Goal: Task Accomplishment & Management: Use online tool/utility

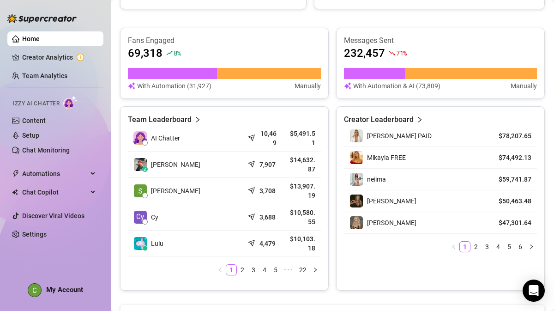
scroll to position [364, 0]
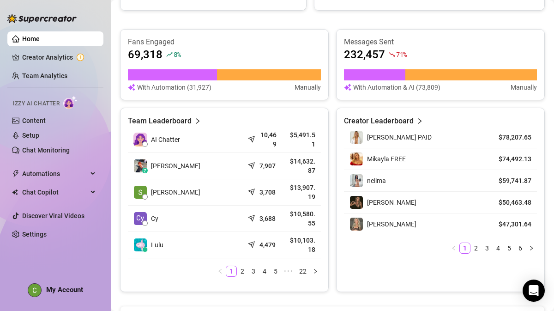
click at [190, 120] on div "Team Leaderboard" at bounding box center [224, 120] width 193 height 11
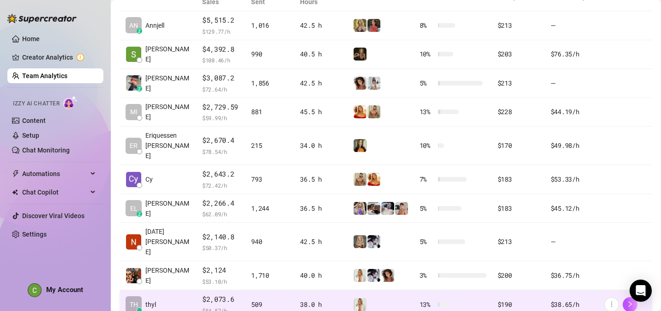
scroll to position [280, 0]
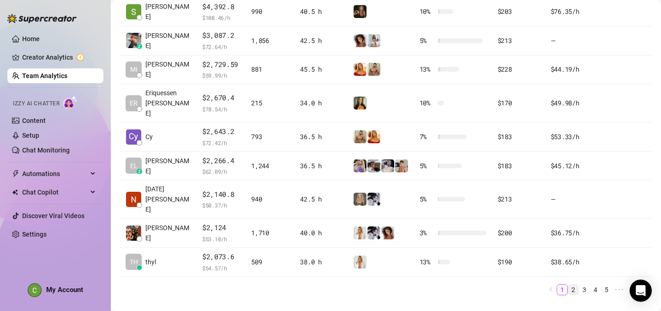
click at [553, 284] on link "2" at bounding box center [573, 289] width 10 height 10
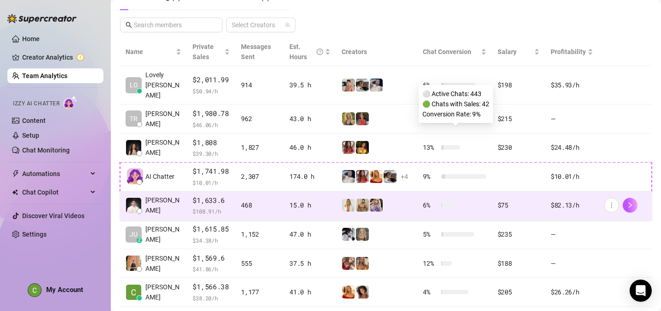
scroll to position [216, 0]
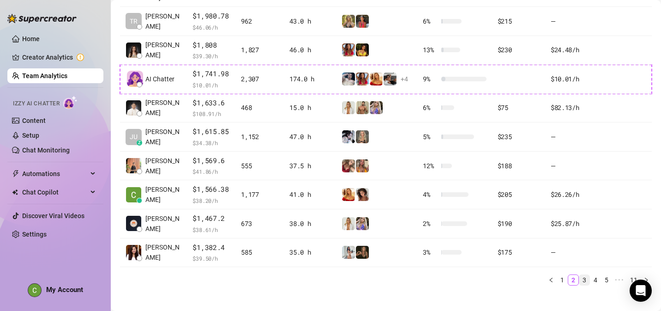
click at [553, 275] on link "3" at bounding box center [584, 280] width 10 height 10
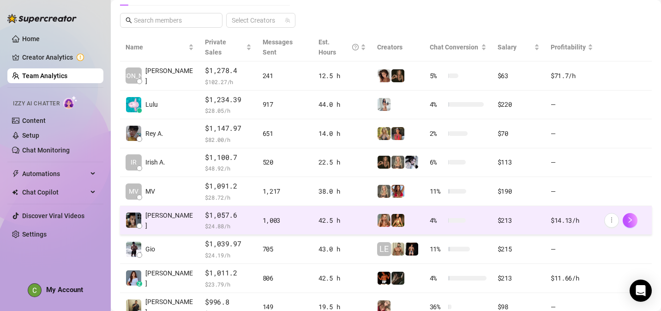
scroll to position [193, 0]
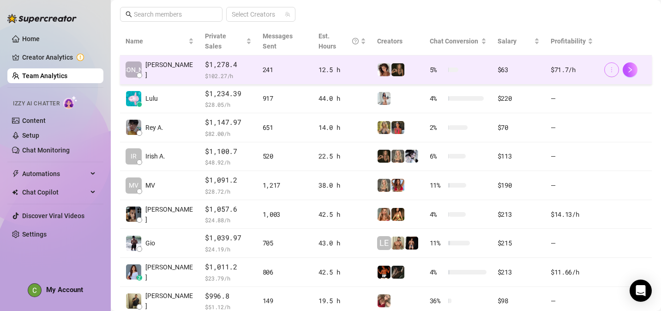
click at [553, 66] on icon "more" at bounding box center [611, 69] width 6 height 6
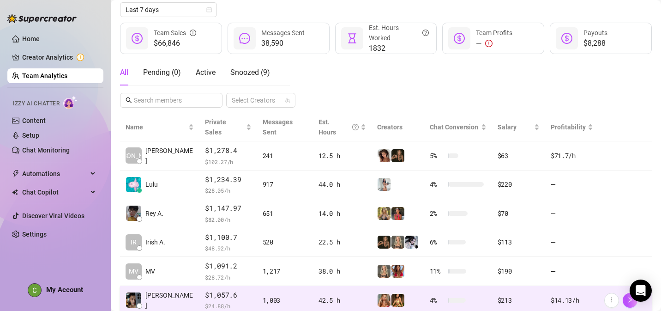
scroll to position [102, 0]
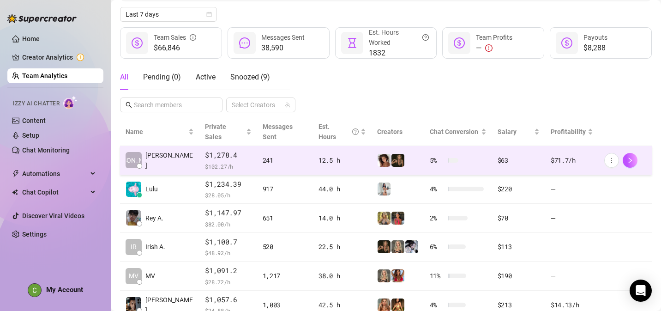
click at [534, 155] on div "$63" at bounding box center [519, 160] width 42 height 10
